Goal: Find specific page/section: Find specific page/section

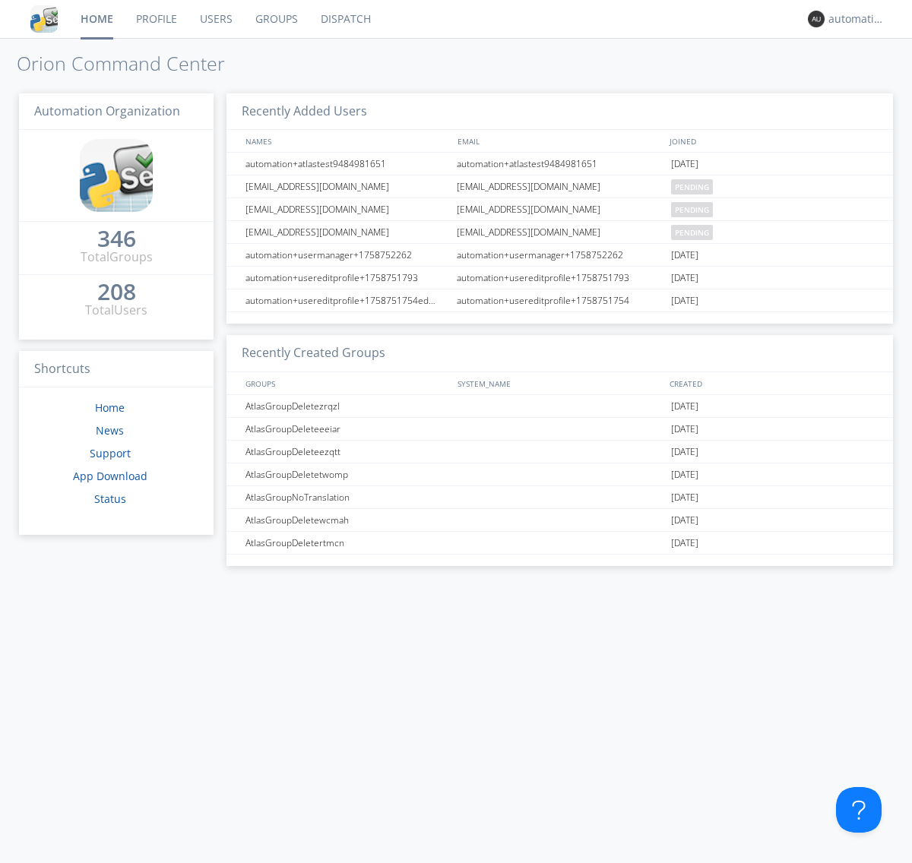
click at [344, 19] on link "Dispatch" at bounding box center [345, 19] width 73 height 38
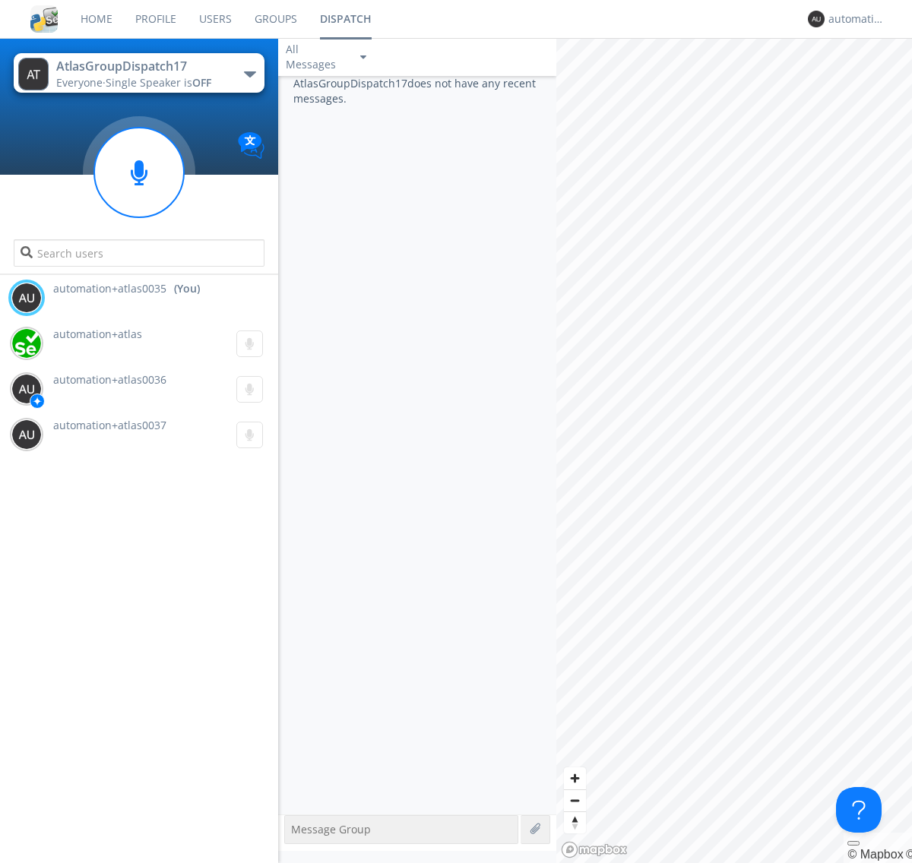
click at [249, 74] on div "button" at bounding box center [250, 74] width 12 height 6
click at [0, 0] on span "AtlasGroupDispatch16" at bounding box center [0, 0] width 0 height 0
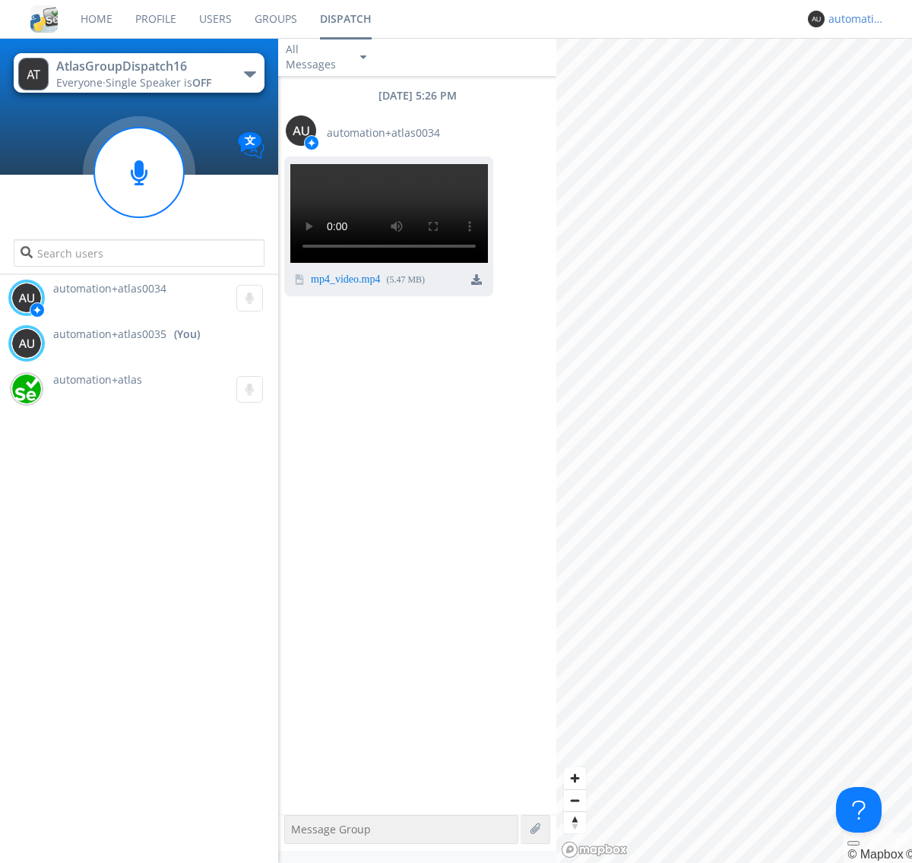
click at [852, 19] on div "automation+atlas0035" at bounding box center [856, 18] width 57 height 15
